Goal: Task Accomplishment & Management: Complete application form

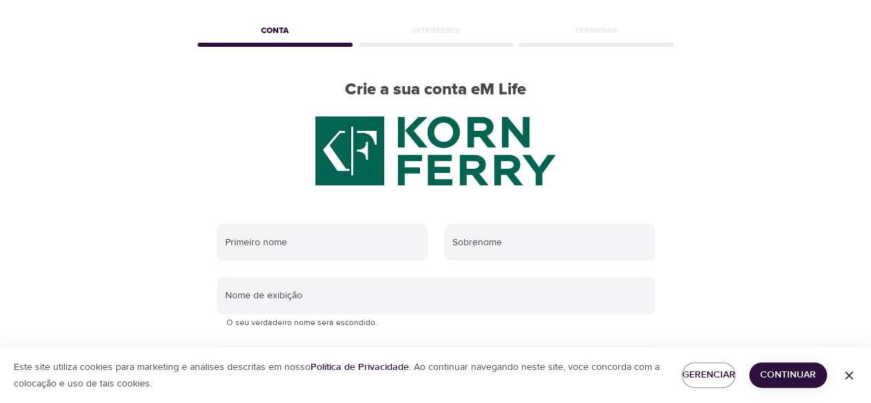
scroll to position [69, 0]
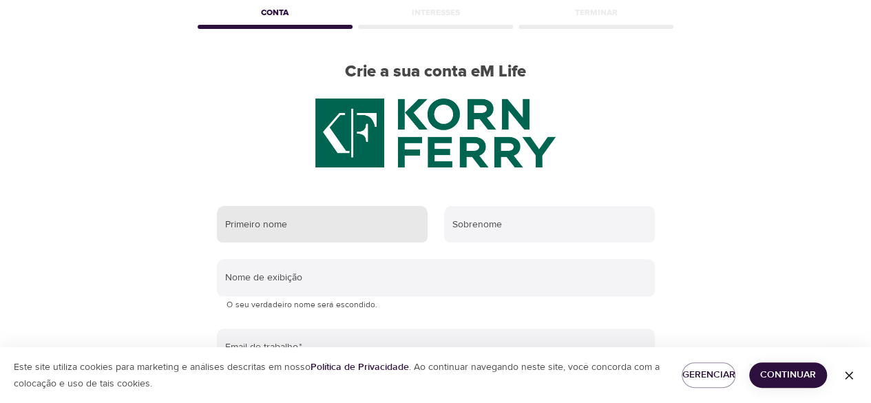
click at [323, 229] on input "text" at bounding box center [322, 224] width 211 height 37
type input "Raphaela"
type input "[PERSON_NAME]"
type input "[EMAIL_ADDRESS][DOMAIN_NAME]"
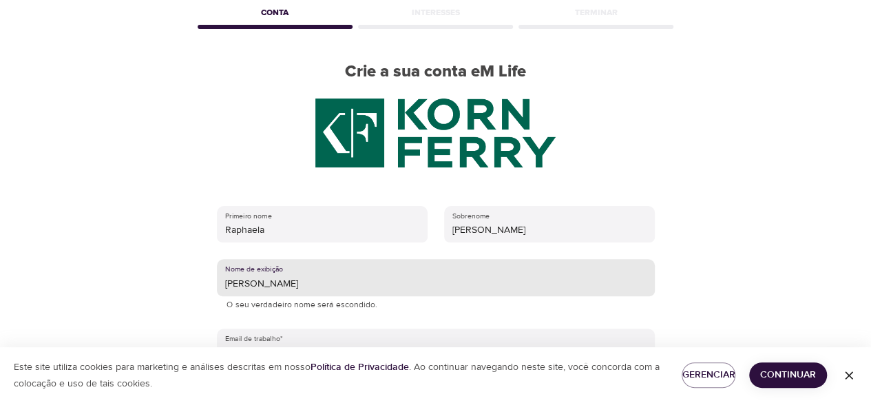
drag, startPoint x: 382, startPoint y: 286, endPoint x: 291, endPoint y: 282, distance: 91.0
click at [287, 277] on input "[PERSON_NAME]" at bounding box center [436, 277] width 438 height 37
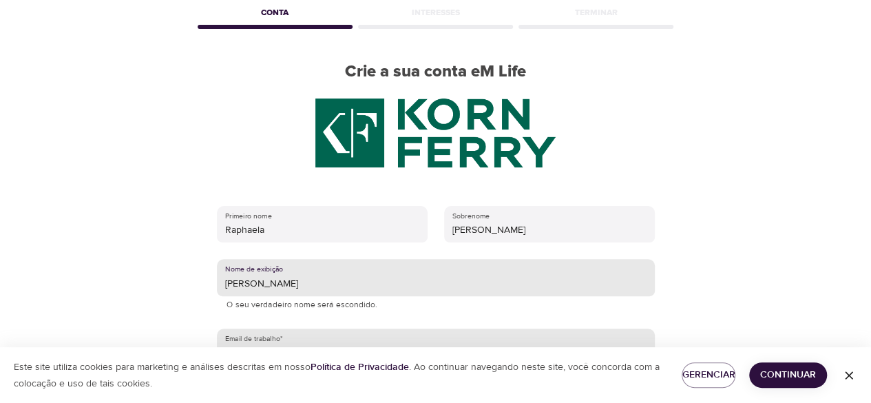
type input "[PERSON_NAME]"
click at [250, 337] on input "[EMAIL_ADDRESS][DOMAIN_NAME]" at bounding box center [436, 346] width 438 height 37
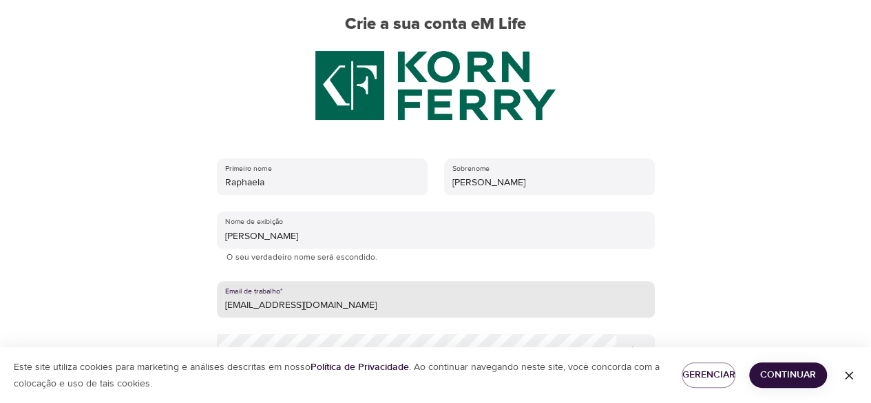
scroll to position [138, 0]
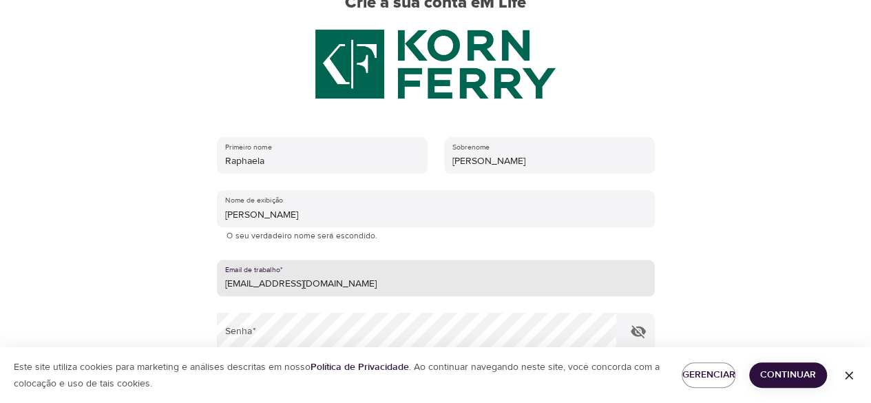
drag, startPoint x: 357, startPoint y: 284, endPoint x: 262, endPoint y: 287, distance: 94.4
click at [262, 287] on input "[EMAIL_ADDRESS][DOMAIN_NAME]" at bounding box center [436, 278] width 438 height 37
type input "[PERSON_NAME][EMAIL_ADDRESS][DOMAIN_NAME]"
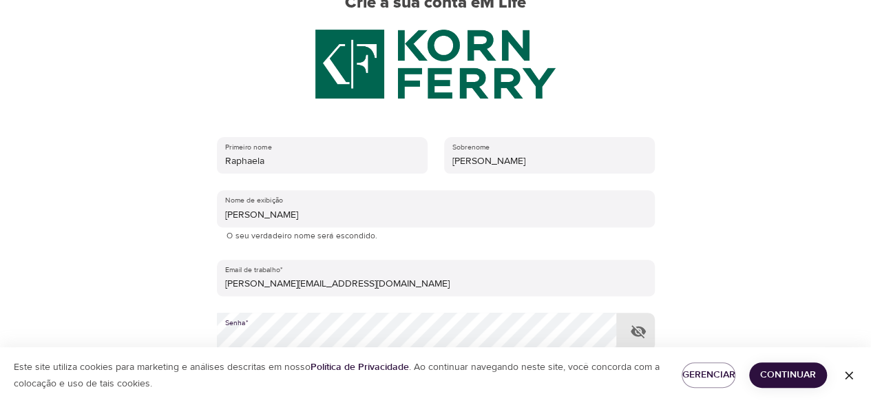
scroll to position [311, 0]
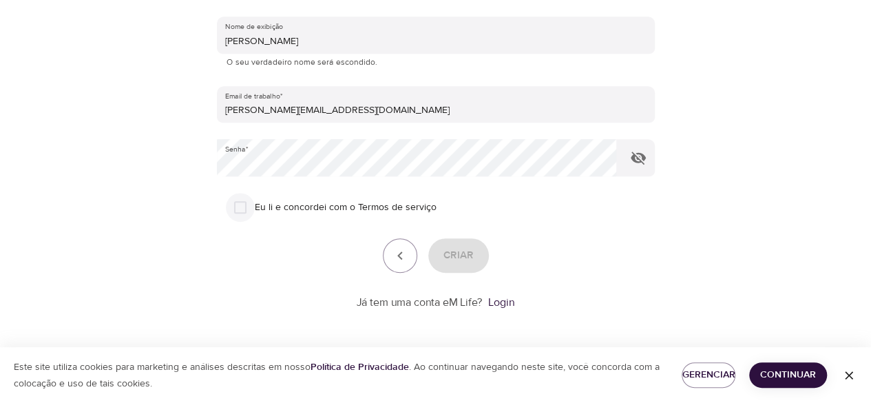
click at [235, 204] on input "Eu li e concordei com o Termos de serviço" at bounding box center [240, 207] width 29 height 29
checkbox input "true"
click at [627, 165] on button "button" at bounding box center [638, 157] width 33 height 33
click at [474, 261] on button "Criar" at bounding box center [458, 255] width 61 height 34
click at [795, 375] on span "Continuar" at bounding box center [788, 374] width 56 height 17
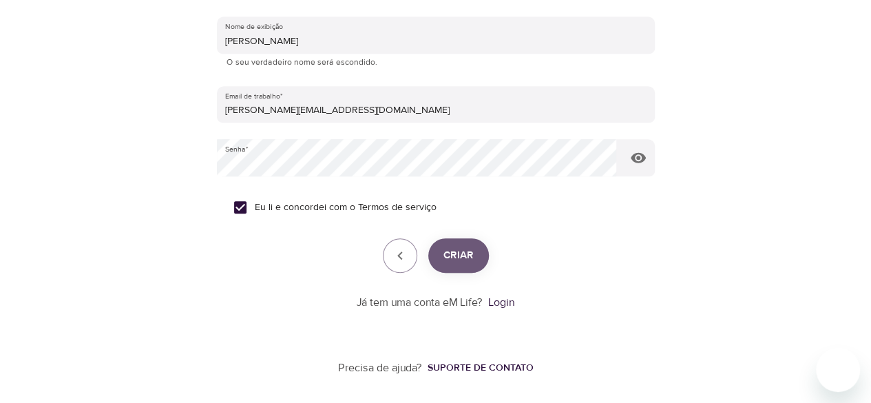
click at [468, 260] on span "Criar" at bounding box center [458, 255] width 30 height 18
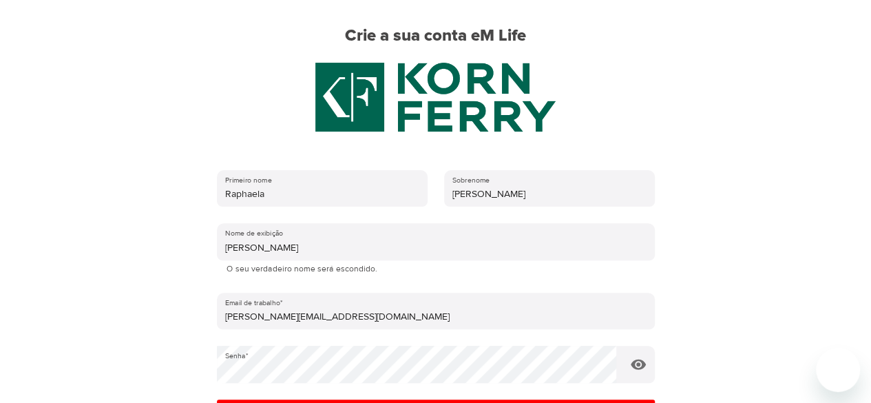
scroll to position [242, 0]
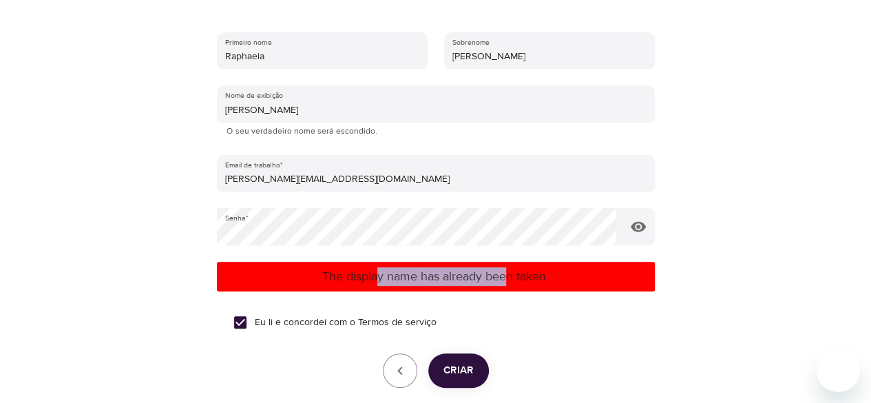
drag, startPoint x: 376, startPoint y: 277, endPoint x: 509, endPoint y: 269, distance: 133.2
click at [507, 271] on p "The display name has already been taken." at bounding box center [435, 276] width 427 height 19
